Goal: Task Accomplishment & Management: Use online tool/utility

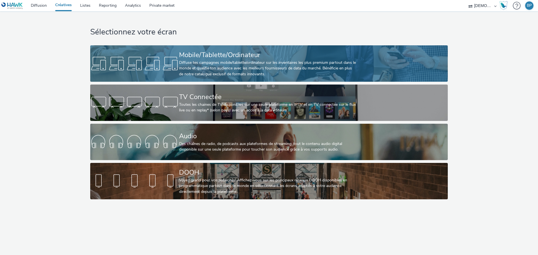
click at [272, 65] on div "Diffuse tes campagnes mobile/tablette/ordinateur sur les inventaires les plus p…" at bounding box center [268, 68] width 178 height 17
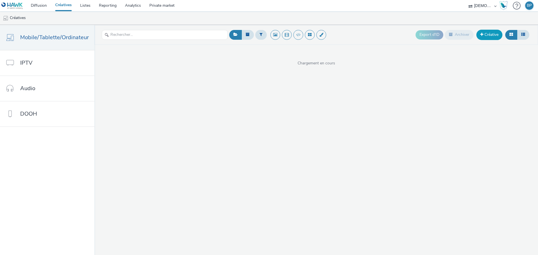
click at [487, 30] on link "Créative" at bounding box center [490, 35] width 26 height 10
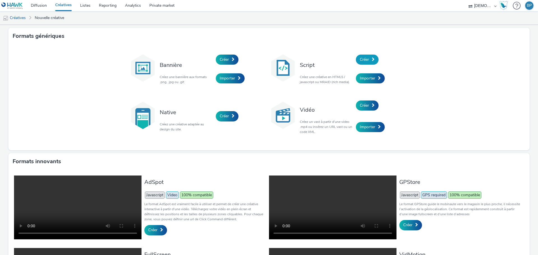
click at [374, 58] on link "Créer" at bounding box center [367, 60] width 23 height 10
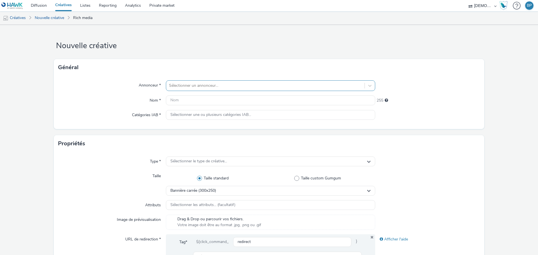
click at [207, 86] on div at bounding box center [265, 85] width 193 height 7
click at [193, 89] on div at bounding box center [265, 85] width 193 height 7
type input "fanab"
click at [88, 4] on link "Listes" at bounding box center [85, 5] width 19 height 11
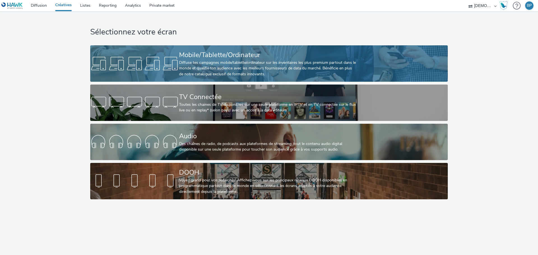
click at [243, 64] on div "Diffuse tes campagnes mobile/tablette/ordinateur sur les inventaires les plus p…" at bounding box center [268, 68] width 178 height 17
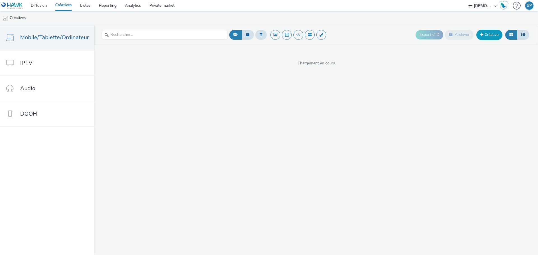
click at [487, 34] on link "Créative" at bounding box center [490, 35] width 26 height 10
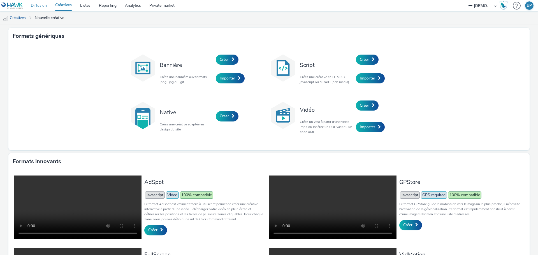
click at [41, 6] on link "Diffusion" at bounding box center [39, 5] width 24 height 11
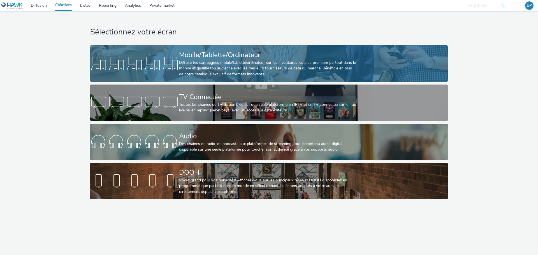
click at [325, 73] on div "Diffuse tes campagnes mobile/tablette/ordinateur sur les inventaires les plus p…" at bounding box center [268, 68] width 178 height 17
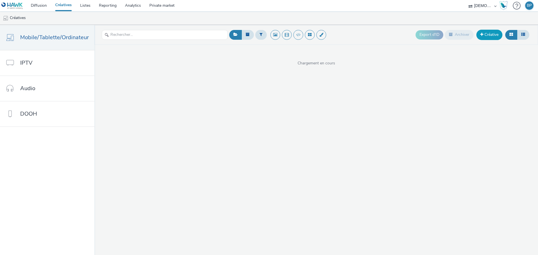
click at [499, 33] on link "Créative" at bounding box center [490, 35] width 26 height 10
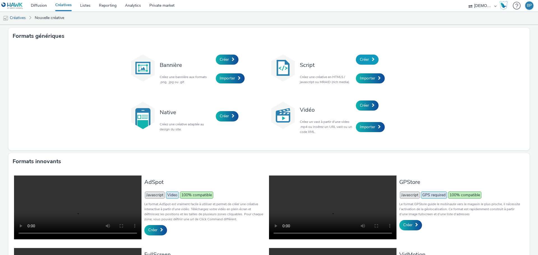
click at [369, 61] on link "Créer" at bounding box center [367, 60] width 23 height 10
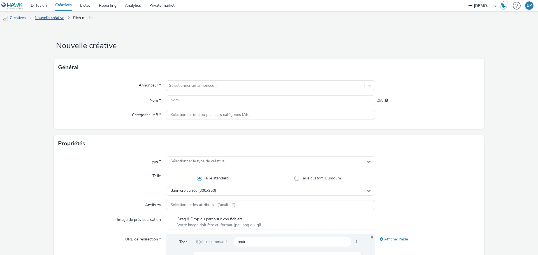
click at [55, 18] on link "Nouvelle créative" at bounding box center [49, 17] width 35 height 13
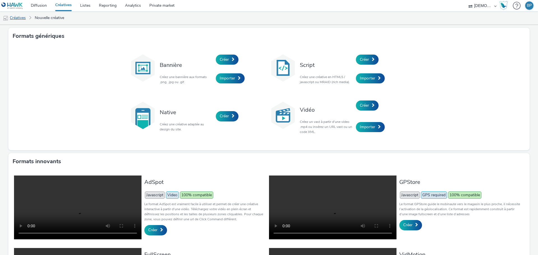
click at [17, 18] on link "Créatives" at bounding box center [14, 17] width 29 height 13
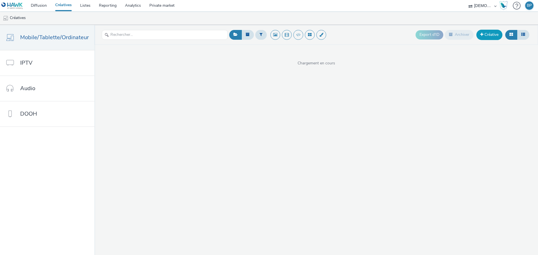
click at [488, 30] on link "Créative" at bounding box center [490, 35] width 26 height 10
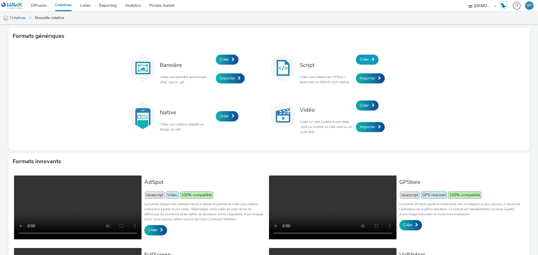
click at [372, 61] on span at bounding box center [373, 59] width 3 height 4
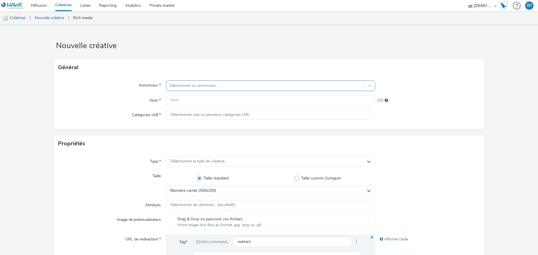
click at [204, 84] on div at bounding box center [265, 85] width 193 height 7
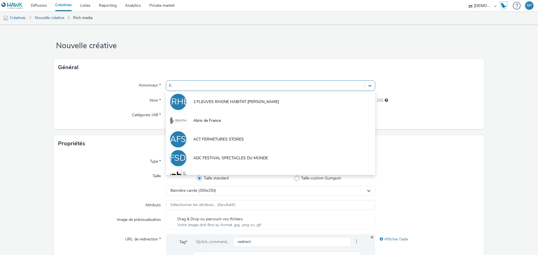
type input "fana"
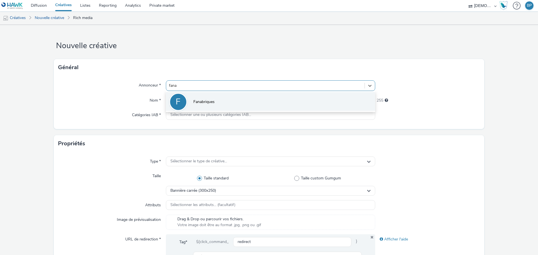
click at [185, 95] on li "F Fanabriques" at bounding box center [270, 101] width 209 height 19
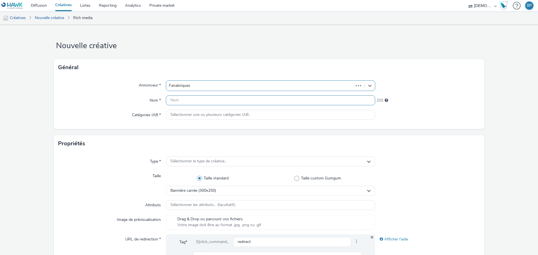
click at [185, 96] on input "text" at bounding box center [270, 101] width 209 height 10
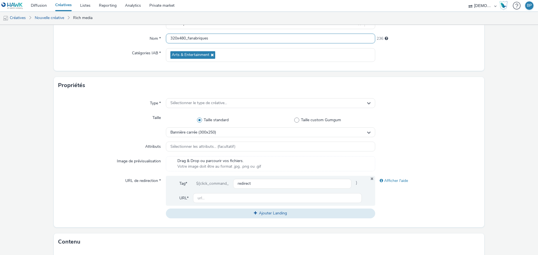
scroll to position [112, 0]
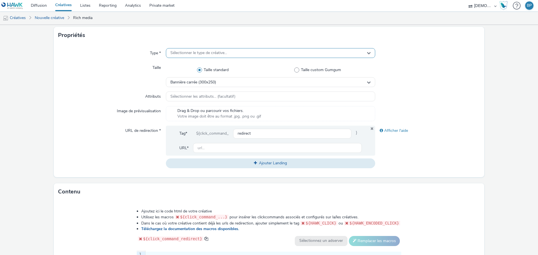
type input "320x480_fanabriques"
click at [220, 53] on span "Sélectionner le type de créative..." at bounding box center [199, 53] width 57 height 5
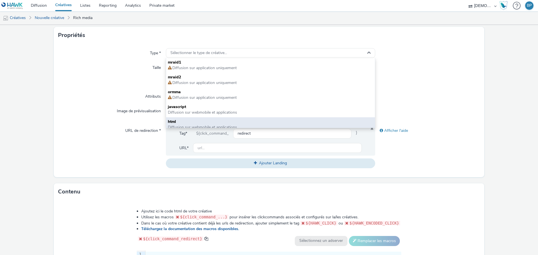
click at [186, 124] on span "html" at bounding box center [271, 122] width 206 height 6
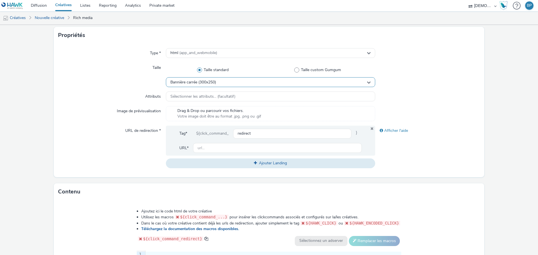
click at [205, 78] on div "Bannière carrée (300x250)" at bounding box center [270, 82] width 209 height 10
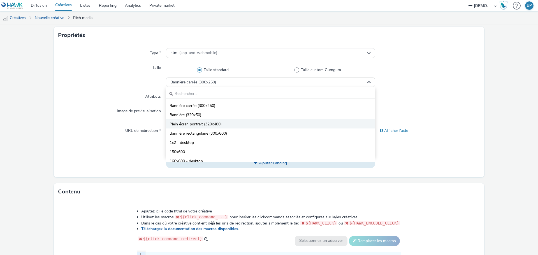
click at [201, 125] on span "Plein écran portrait (320x480)" at bounding box center [196, 125] width 52 height 6
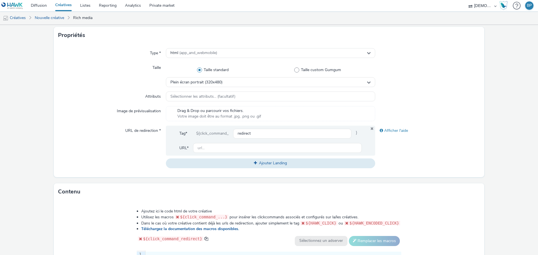
click at [194, 116] on span "Votre image doit être au format .jpg, .png ou .gif" at bounding box center [220, 117] width 84 height 6
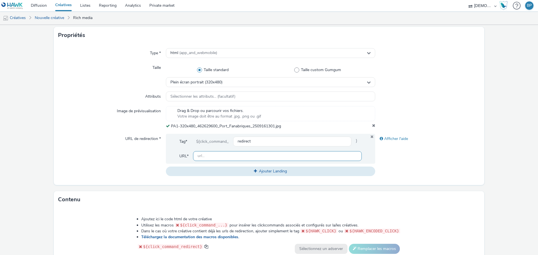
drag, startPoint x: 260, startPoint y: 156, endPoint x: 355, endPoint y: 181, distance: 97.9
click at [260, 156] on input "text" at bounding box center [277, 156] width 169 height 10
paste input "https://www.fanabriques.fr/?utm_source=ADN&utm_campaign=462629500&utm_medium=PA…"
type input "https://www.fanabriques.fr/?utm_source=ADN&utm_campaign=462629500&utm_medium=PA…"
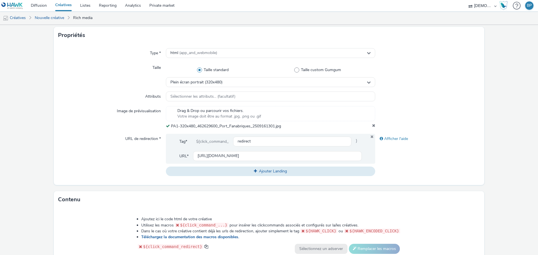
click at [419, 186] on form "Nouvelle créative Général Annonceur * Fanabriques Nom * 320x480_fanabriques 236…" at bounding box center [269, 147] width 538 height 468
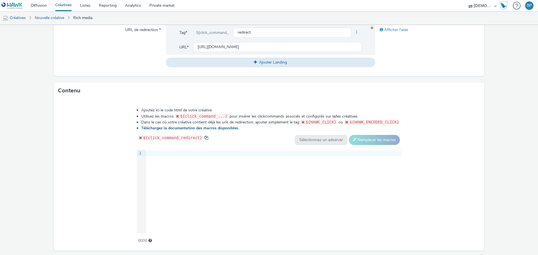
scroll to position [224, 0]
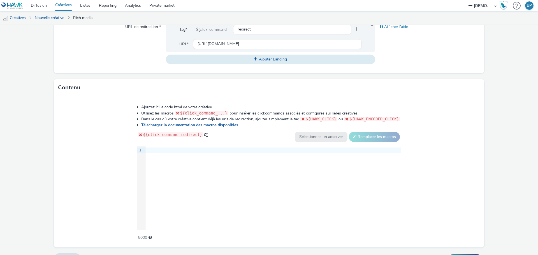
click at [405, 170] on div "Ajoutez ici le code html de votre créative Utilisez les macros ${click_command_…" at bounding box center [269, 170] width 305 height 138
click at [296, 155] on div "9 1 ›" at bounding box center [269, 189] width 265 height 84
click at [298, 151] on div at bounding box center [274, 151] width 256 height 6
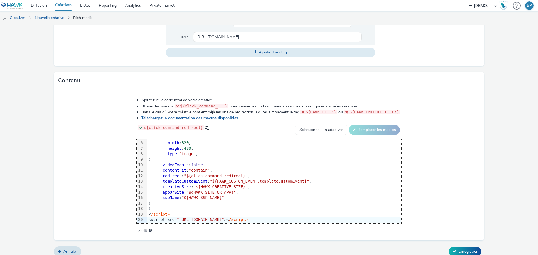
scroll to position [237, 0]
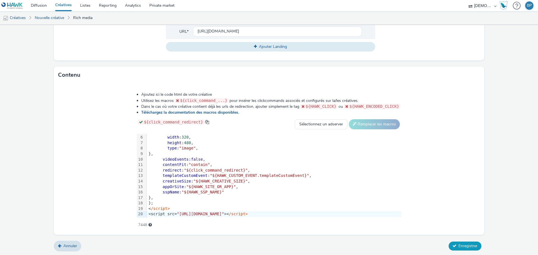
click at [463, 247] on span "Enregistrer" at bounding box center [468, 246] width 19 height 5
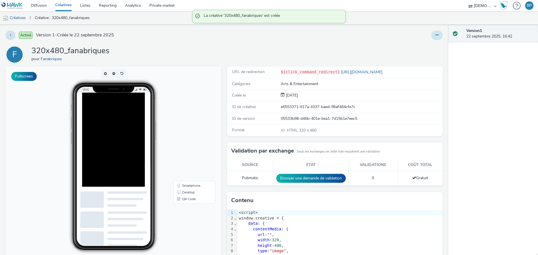
click at [435, 34] on button at bounding box center [437, 36] width 11 height 10
click at [422, 47] on link "Modifier" at bounding box center [422, 46] width 42 height 11
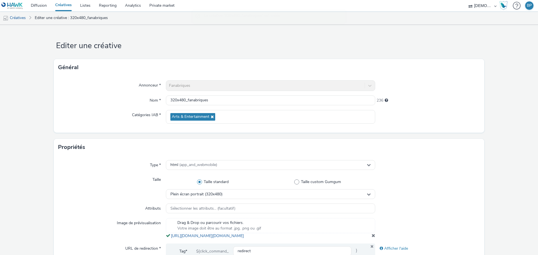
scroll to position [168, 0]
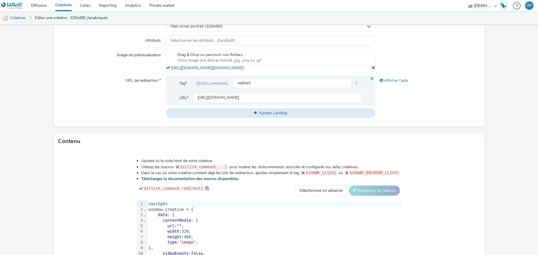
copy span "https://tabmo-cdn.s3.eu-west-1.amazonaws.com/hawk.tabmo.io/organizations/38dc92…"
drag, startPoint x: 297, startPoint y: 74, endPoint x: 213, endPoint y: 101, distance: 88.2
click at [169, 69] on div "Drag & Drop ou parcourir vos fichiers. Votre image doit être au format .jpg, .p…" at bounding box center [270, 60] width 209 height 21
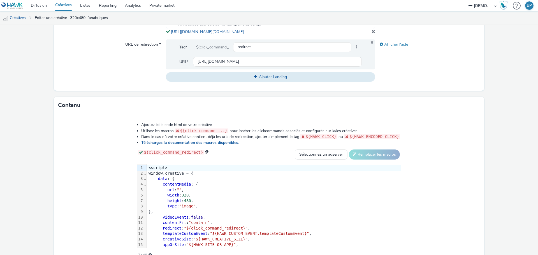
scroll to position [240, 0]
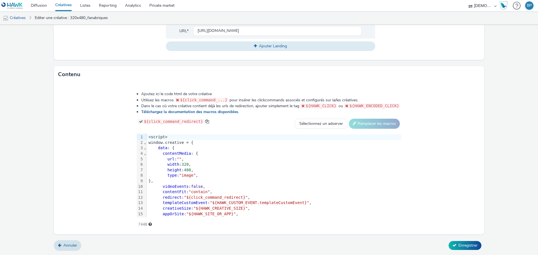
click at [180, 159] on span """" at bounding box center [179, 159] width 5 height 4
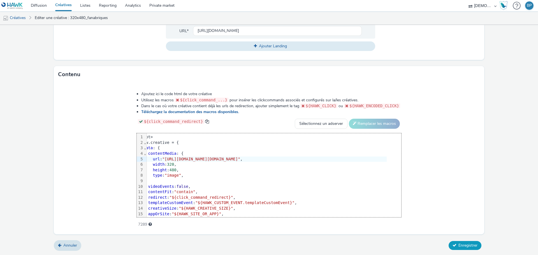
click at [463, 245] on span "Enregistrer" at bounding box center [468, 245] width 19 height 5
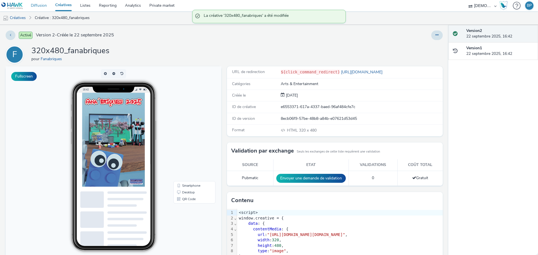
click at [40, 4] on link "Diffusion" at bounding box center [39, 5] width 24 height 11
